Goal: Check status: Check status

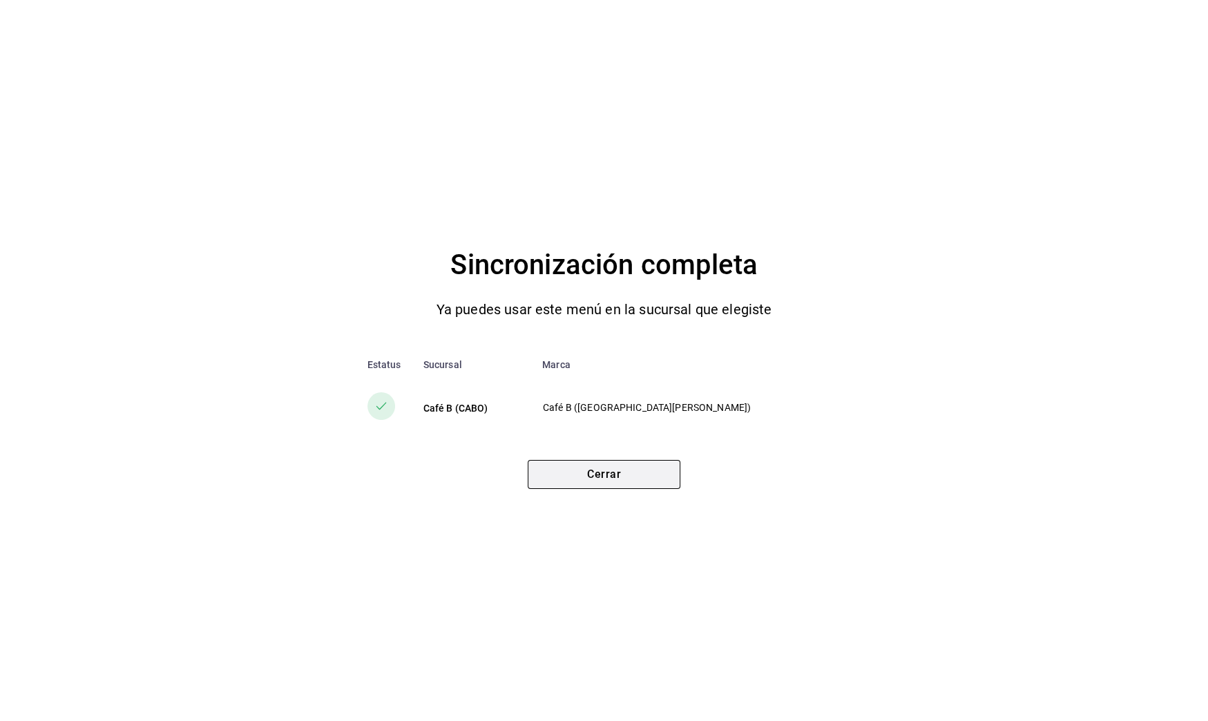
click at [607, 480] on button "Cerrar" at bounding box center [604, 474] width 153 height 29
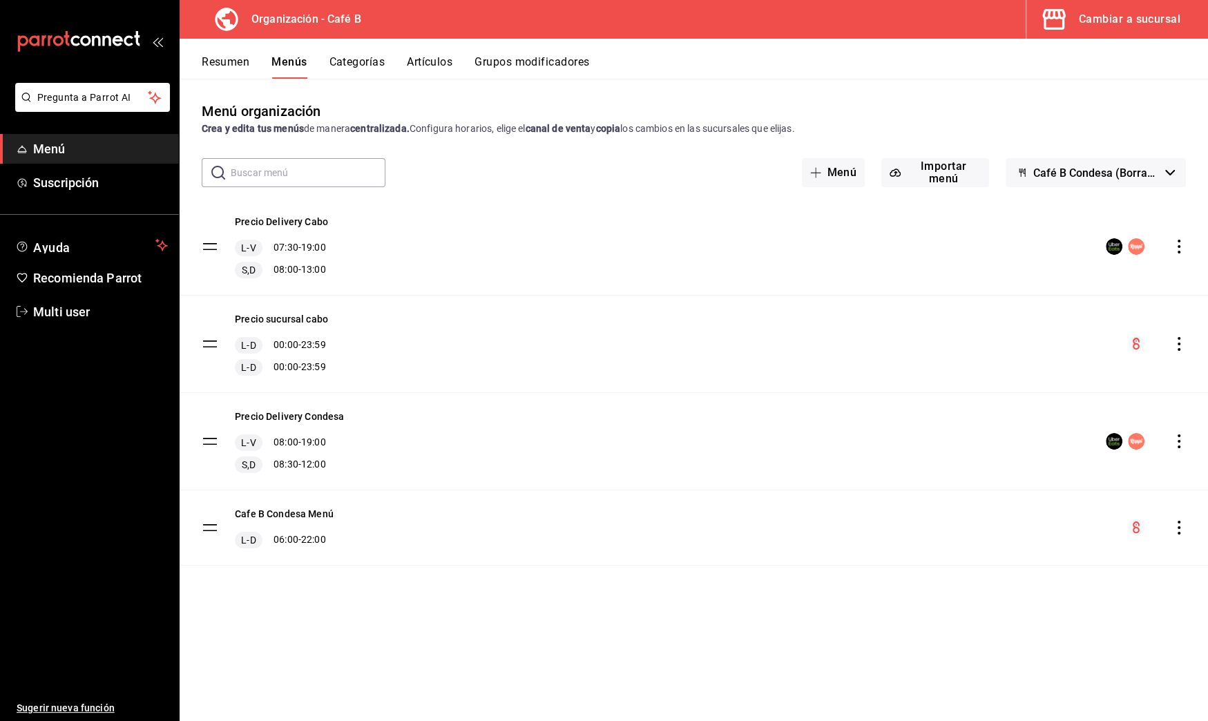
click at [1141, 17] on div "Cambiar a sucursal" at bounding box center [1130, 19] width 102 height 19
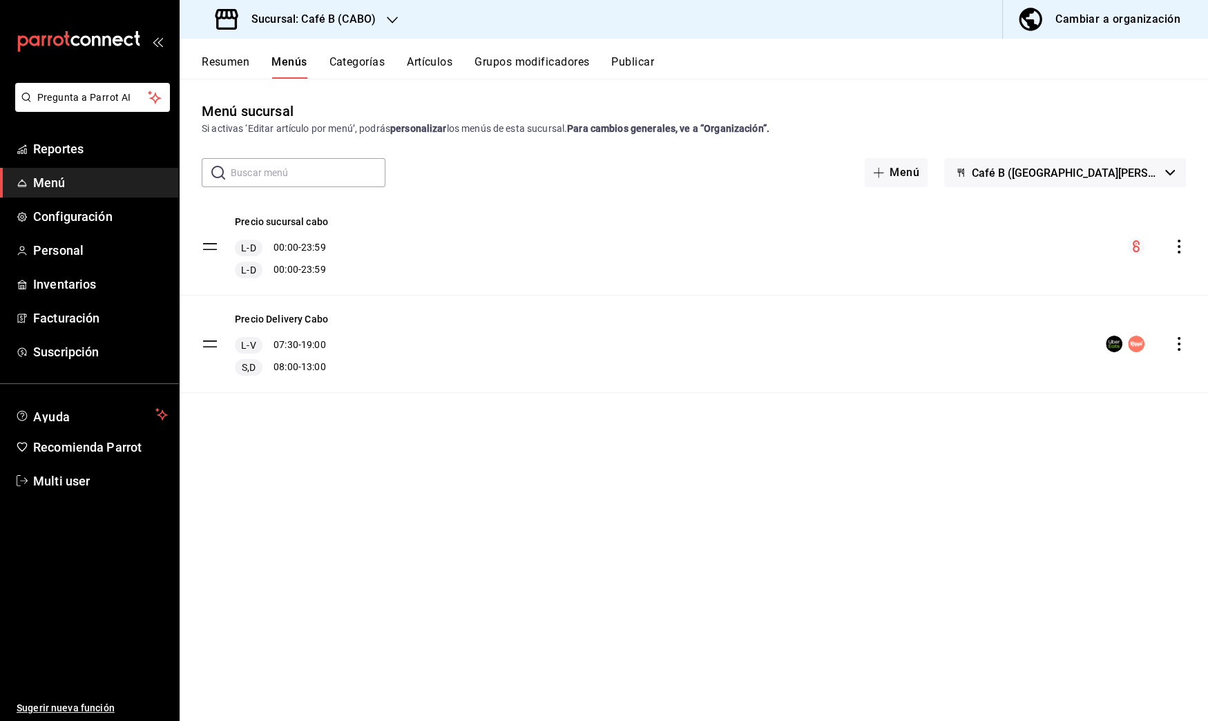
click at [227, 69] on button "Resumen" at bounding box center [226, 66] width 48 height 23
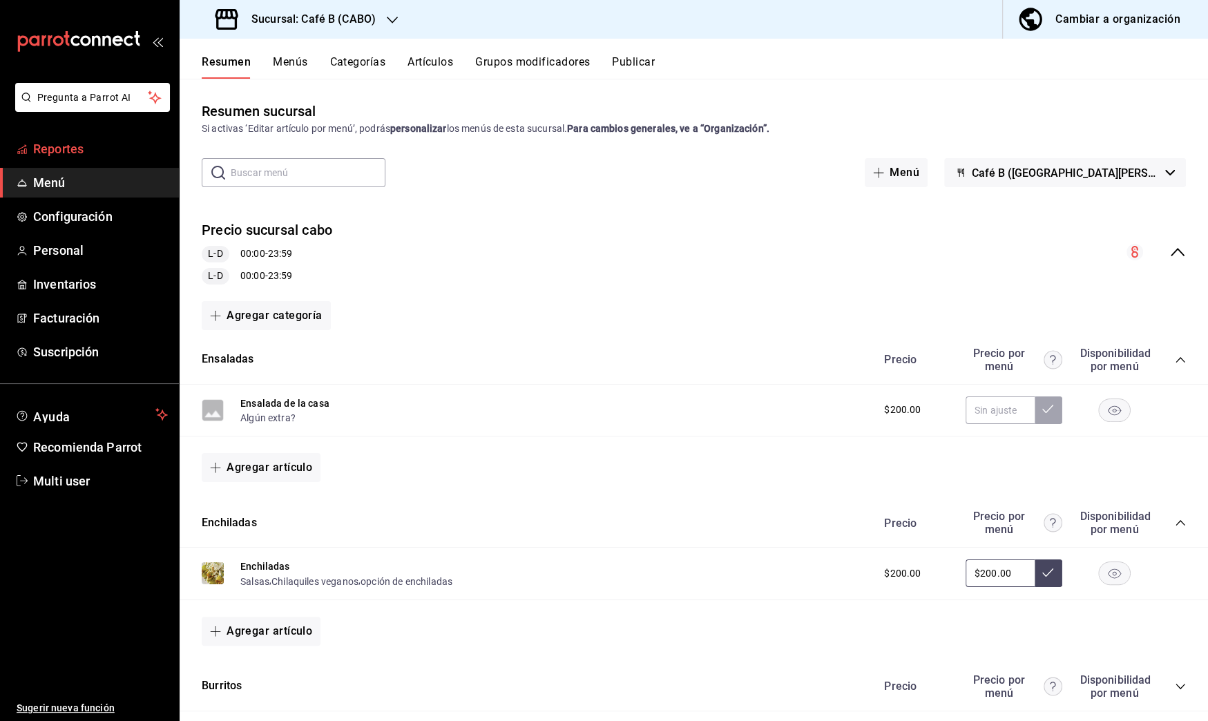
click at [105, 151] on span "Reportes" at bounding box center [100, 149] width 135 height 19
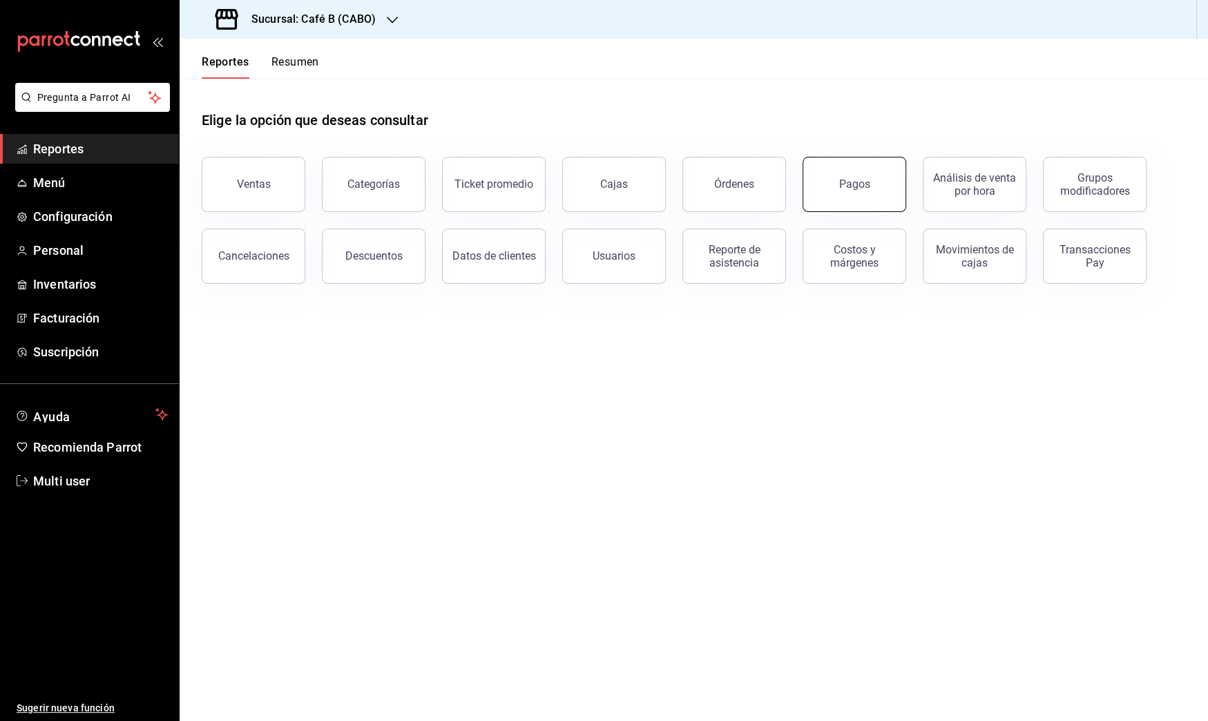
click at [875, 187] on button "Pagos" at bounding box center [855, 184] width 104 height 55
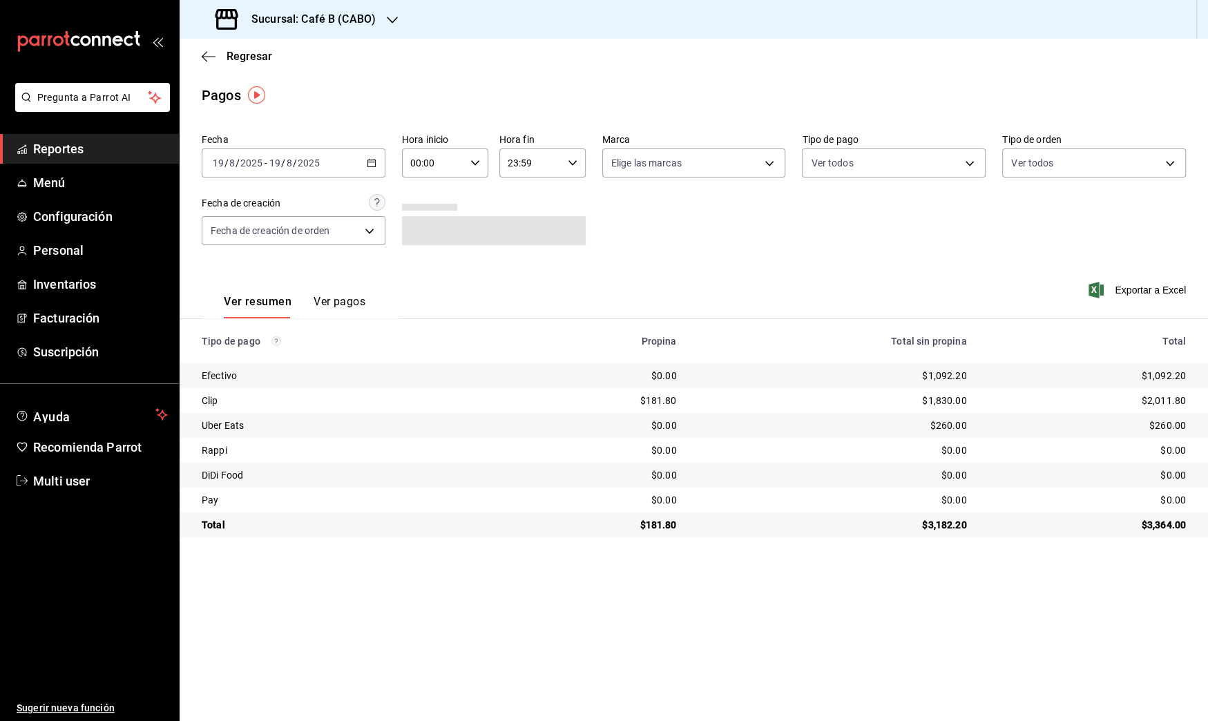
click at [345, 158] on div "[DATE] [DATE] - [DATE] [DATE]" at bounding box center [294, 163] width 184 height 29
click at [310, 350] on li "Rango de fechas" at bounding box center [266, 360] width 129 height 31
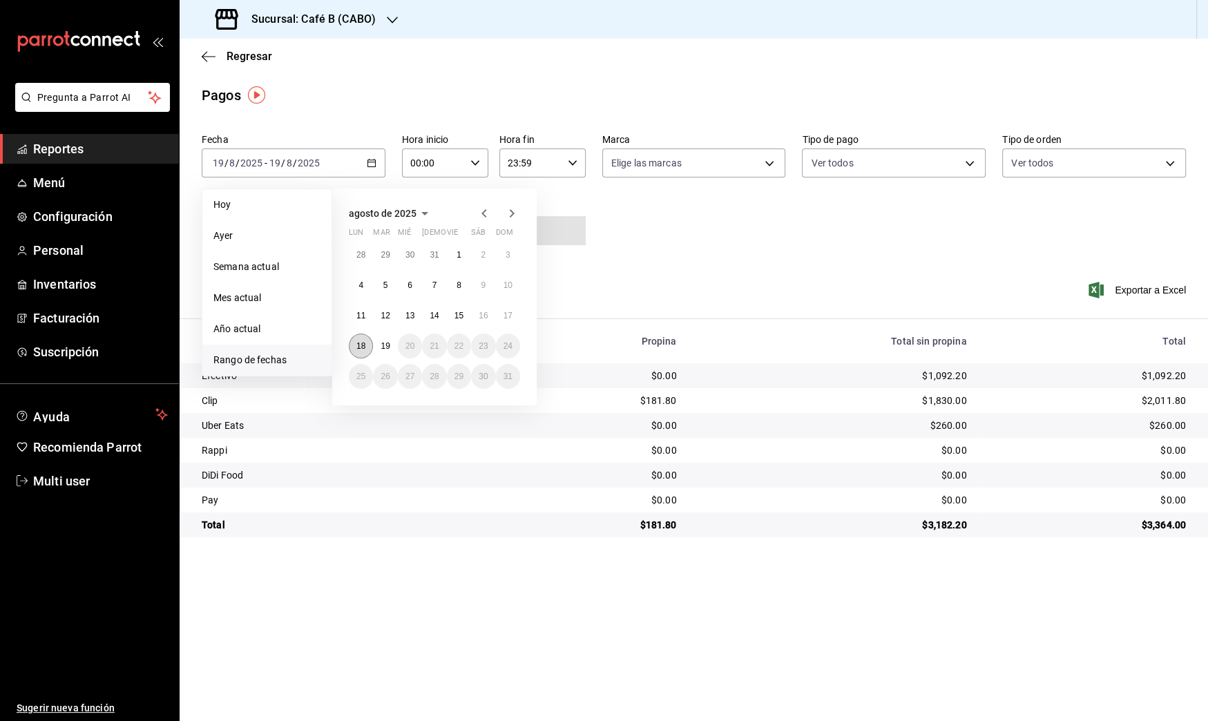
click at [363, 343] on abbr "18" at bounding box center [360, 346] width 9 height 10
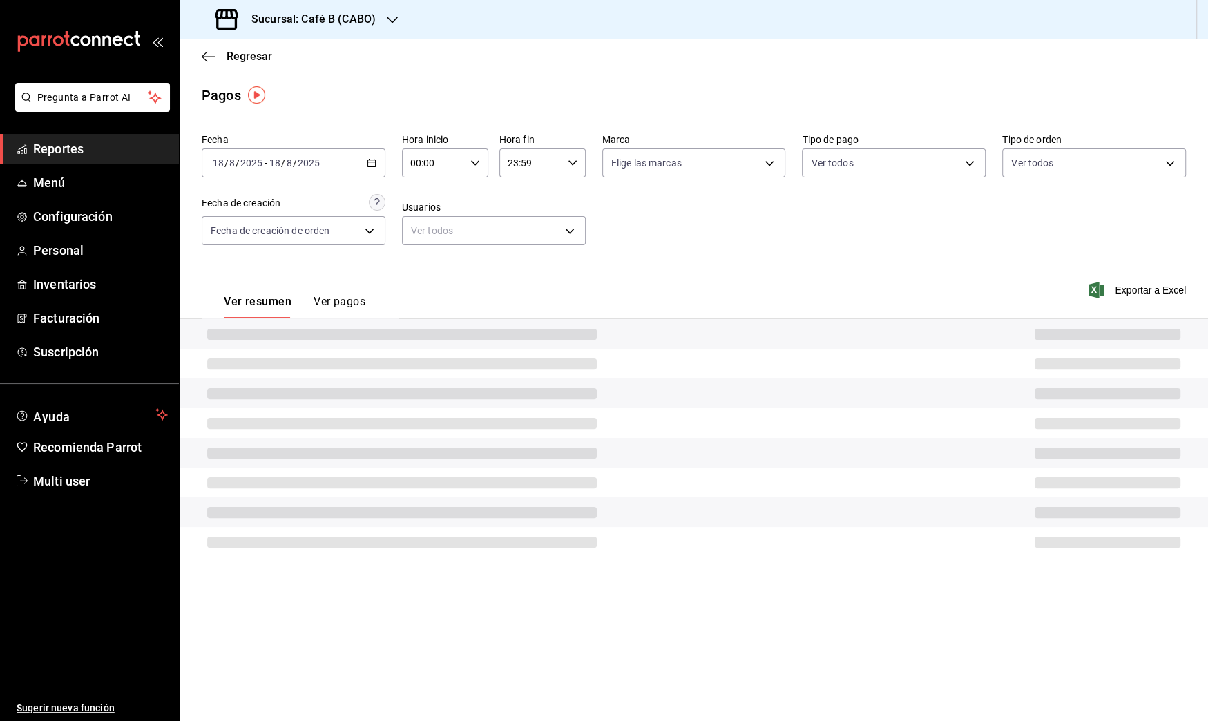
click at [363, 343] on div at bounding box center [694, 334] width 1029 height 30
